Goal: Use online tool/utility: Utilize a website feature to perform a specific function

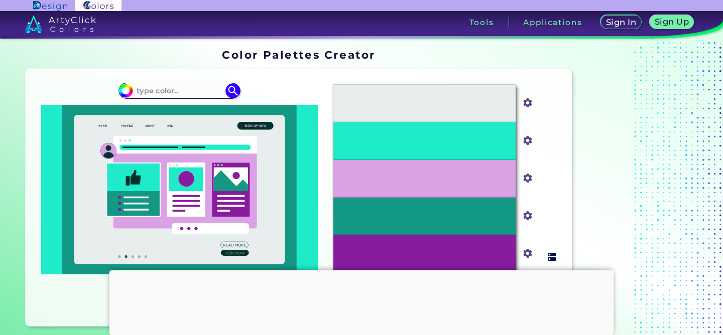
scroll to position [29, 0]
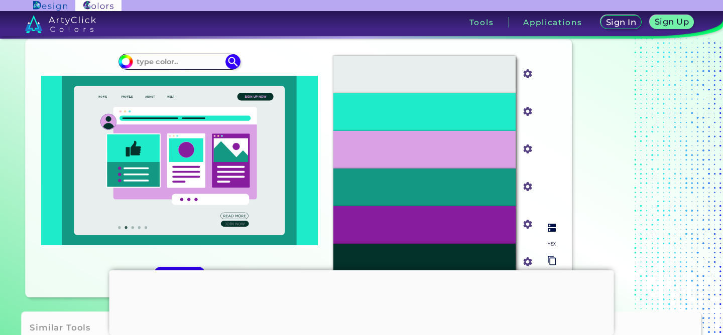
click at [530, 114] on input "#1eebc9" at bounding box center [525, 110] width 13 height 13
click at [541, 100] on div "#E8EEEE #e8eeee #1EEBC9 #1eebc9 #DAA1E5 #daa1e5 #139983 #139983 #881C9E #881c9e…" at bounding box center [444, 169] width 238 height 242
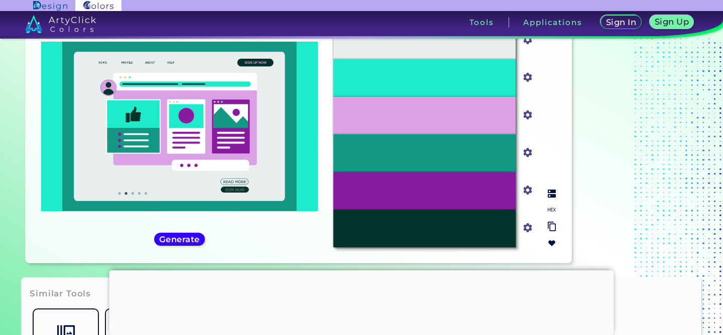
scroll to position [43, 0]
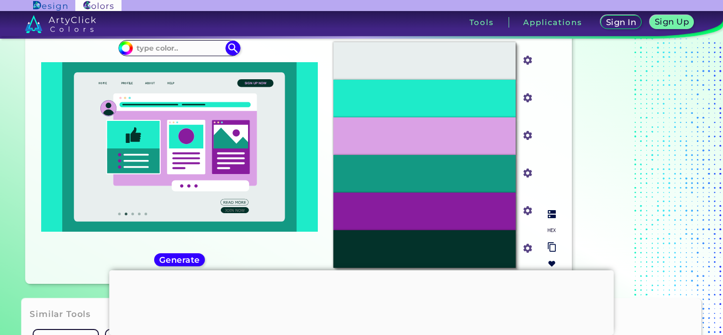
click at [524, 97] on input "#1eebc9" at bounding box center [525, 97] width 13 height 13
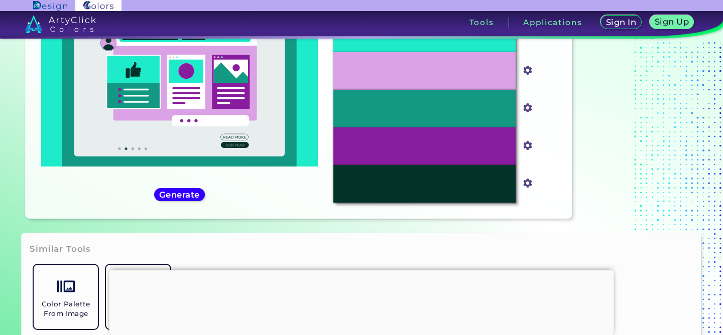
type input "#1eeb92"
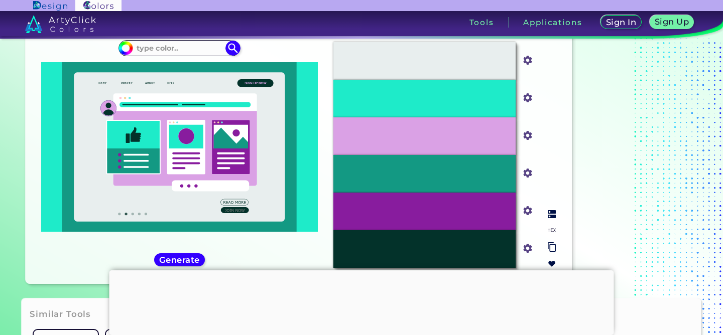
type input "#1eeb92"
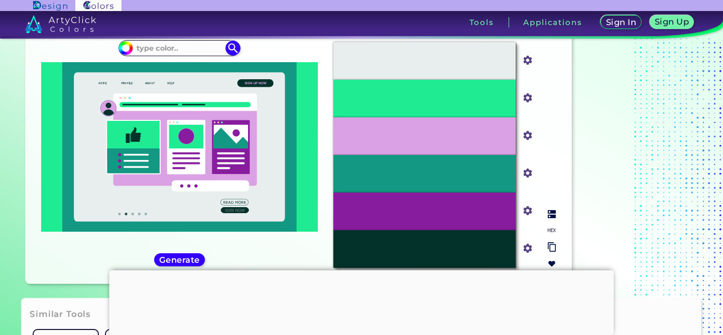
scroll to position [35, 0]
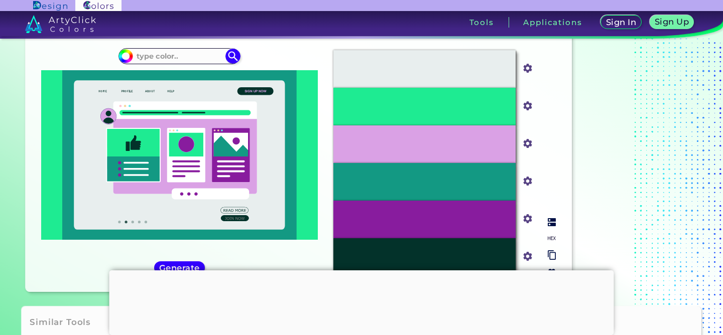
click at [525, 143] on input "#daa1e5" at bounding box center [525, 142] width 13 height 13
type input "#c800f0"
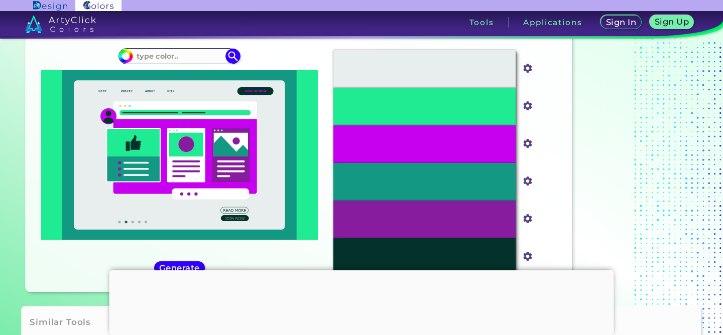
click at [14, 218] on section "Color Palettes Creator Color Palettes Creator Oops - something went wrong. Plea…" at bounding box center [361, 155] width 723 height 303
click at [526, 182] on input "#139983" at bounding box center [525, 180] width 13 height 13
type input "#d52bf7"
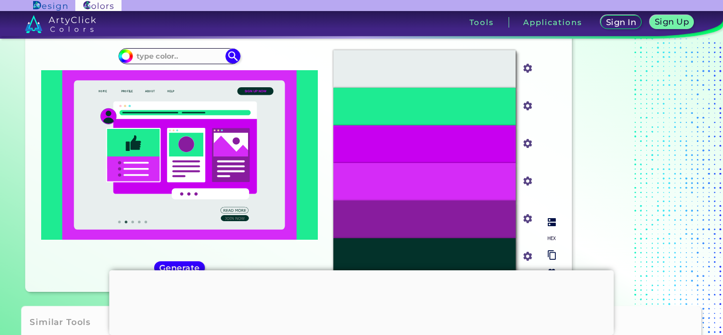
click at [526, 145] on input "#c800f0" at bounding box center [525, 142] width 13 height 13
type input "#ffffff"
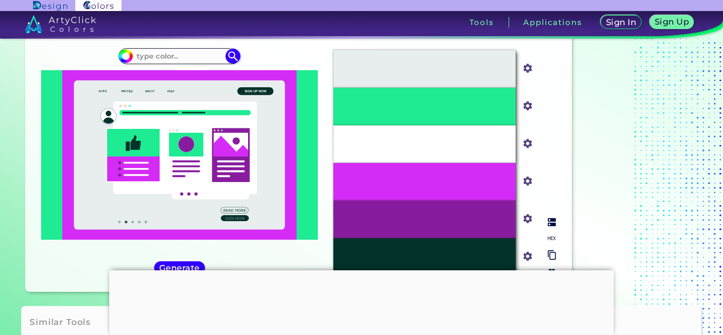
click at [528, 219] on input "#881c9e" at bounding box center [525, 218] width 13 height 13
type input "#de34ea"
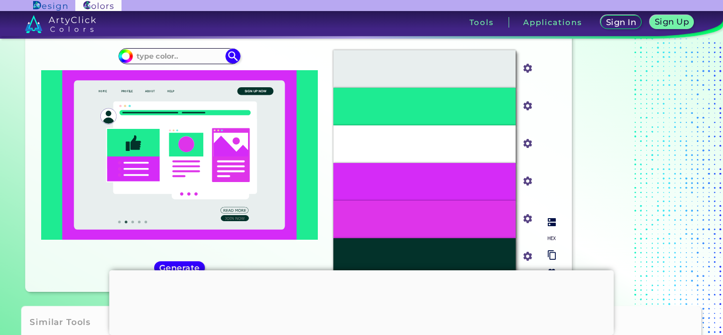
click at [527, 216] on input "#de34ea" at bounding box center [525, 218] width 13 height 13
type input "#de22ec"
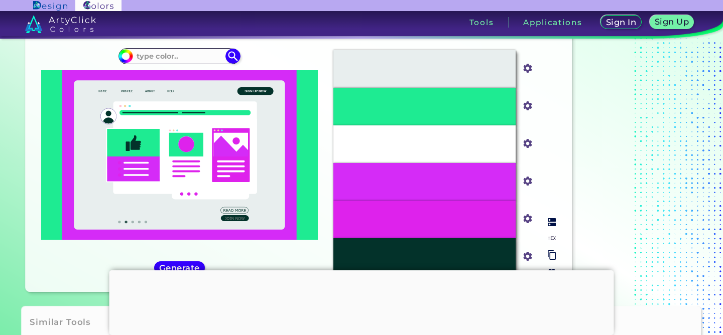
click at [524, 220] on input "#de22ec" at bounding box center [525, 218] width 13 height 13
type input "#ef0fff"
click at [565, 78] on div "Oops - something went wrong. Please try again. #E8EEEE #e8eeee #1EEB92 #1eeb92 …" at bounding box center [299, 163] width 546 height 258
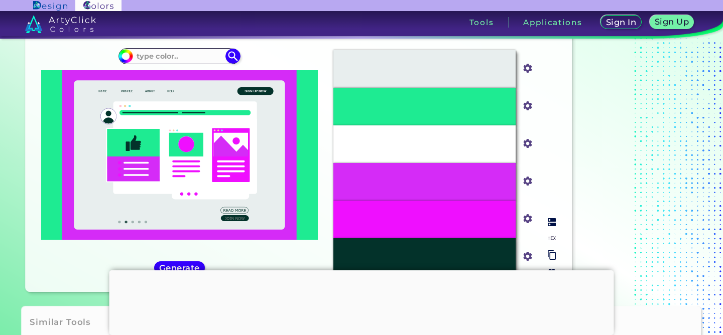
click at [526, 216] on input "#ef0fff" at bounding box center [525, 218] width 13 height 13
type input "#d408cd"
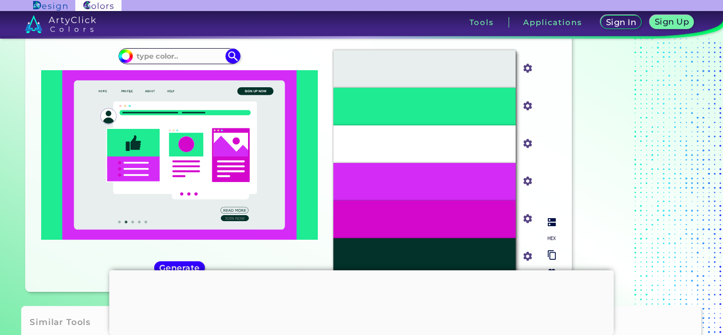
click at [533, 216] on div "#d408cd" at bounding box center [527, 220] width 15 height 16
click at [523, 217] on input "#d408cd" at bounding box center [525, 218] width 13 height 13
type input "#b208d4"
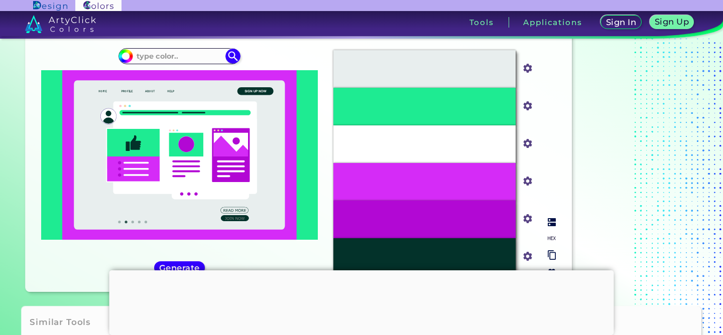
click at [527, 180] on input "#d52bf7" at bounding box center [525, 180] width 13 height 13
type input "#f5f5f5"
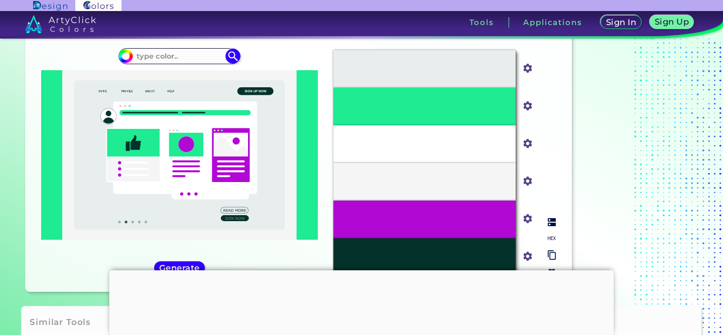
click at [528, 146] on input "#ffffff" at bounding box center [525, 142] width 13 height 13
type input "#d5dc74"
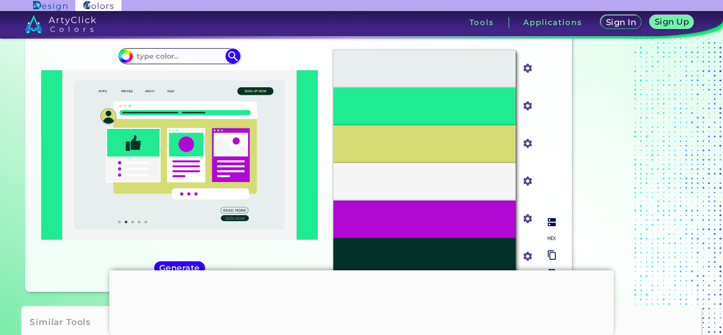
click at [527, 143] on input "#d5dc74" at bounding box center [525, 142] width 13 height 13
type input "#eff2ca"
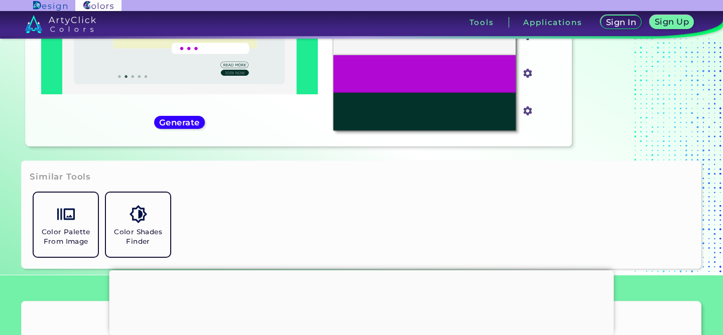
scroll to position [0, 0]
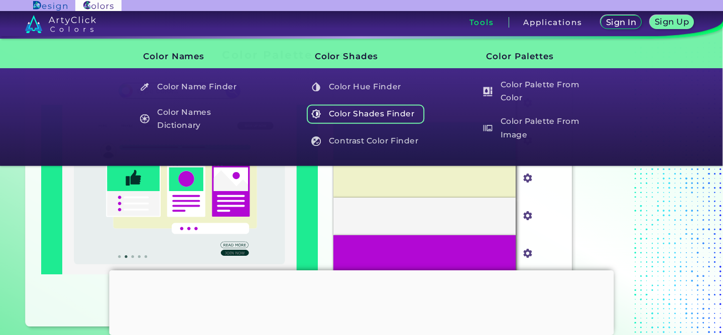
click at [380, 112] on h5 "Color Shades Finder" at bounding box center [366, 113] width 118 height 19
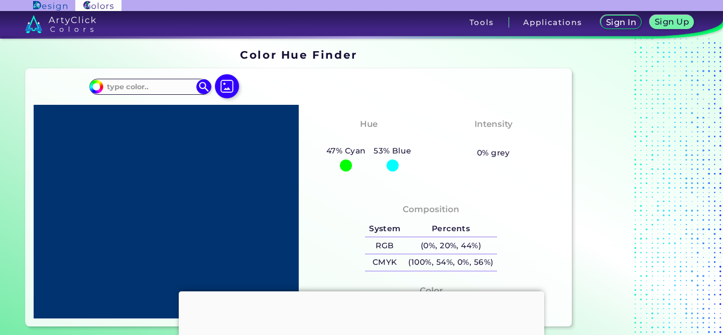
type input "#20c073"
type input "#20C073"
